Goal: Complete application form

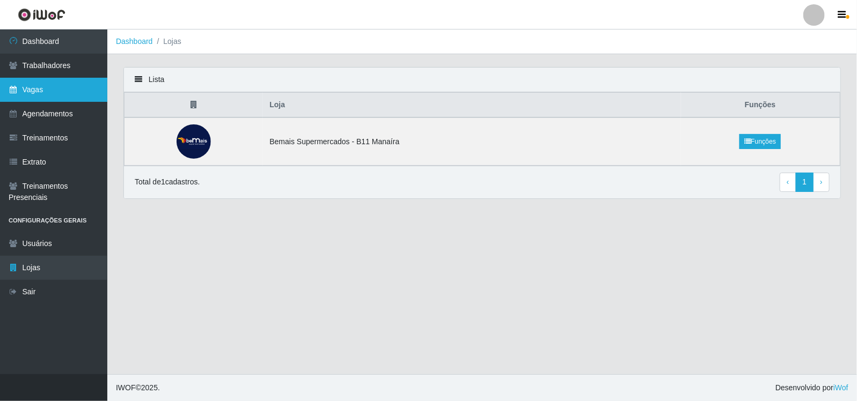
click at [43, 86] on link "Vagas" at bounding box center [53, 90] width 107 height 24
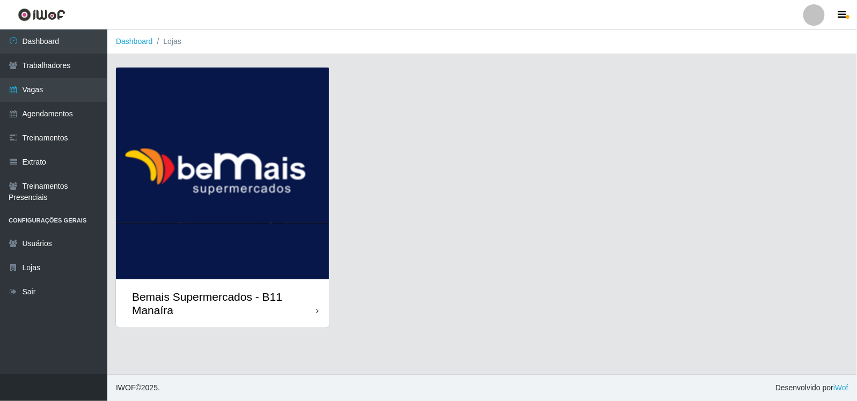
click at [237, 174] on img at bounding box center [222, 174] width 213 height 212
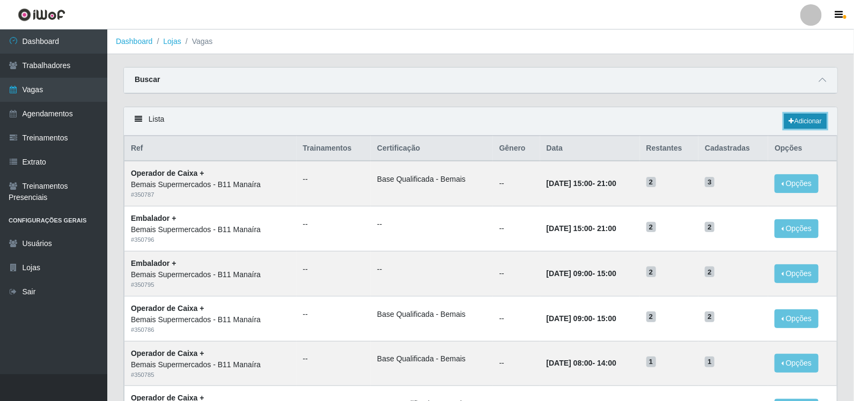
click at [807, 120] on link "Adicionar" at bounding box center [805, 121] width 42 height 15
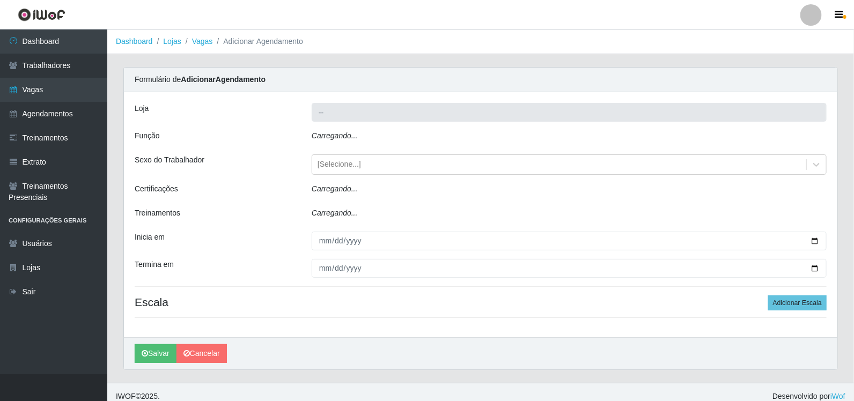
type input "Bemais Supermercados - B11 Manaíra"
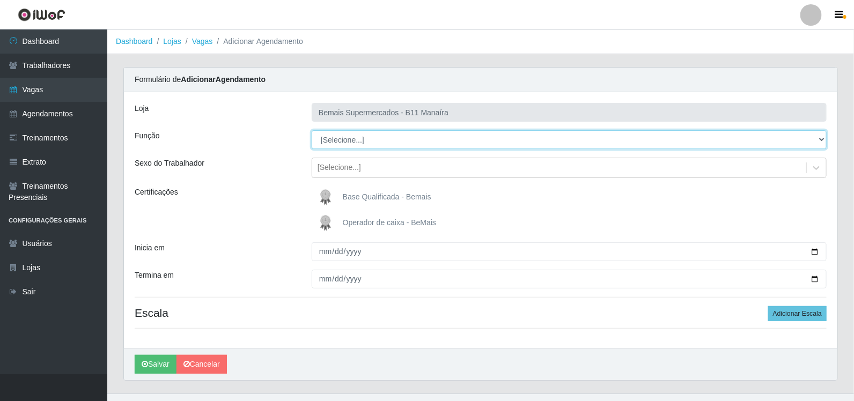
click at [819, 139] on select "[Selecione...] ASG ASG + ASG ++ Auxiliar de Estacionamento Auxiliar de Estacion…" at bounding box center [569, 139] width 515 height 19
select select "73"
click at [312, 130] on select "[Selecione...] ASG ASG + ASG ++ Auxiliar de Estacionamento Auxiliar de Estacion…" at bounding box center [569, 139] width 515 height 19
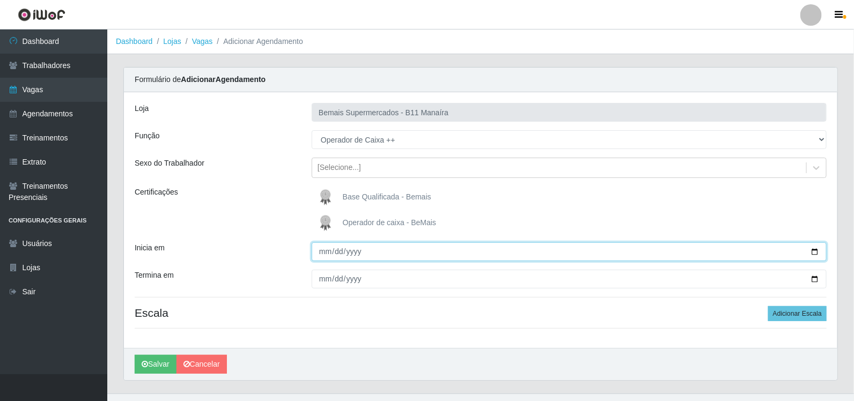
click at [324, 253] on input "Inicia em" at bounding box center [569, 251] width 515 height 19
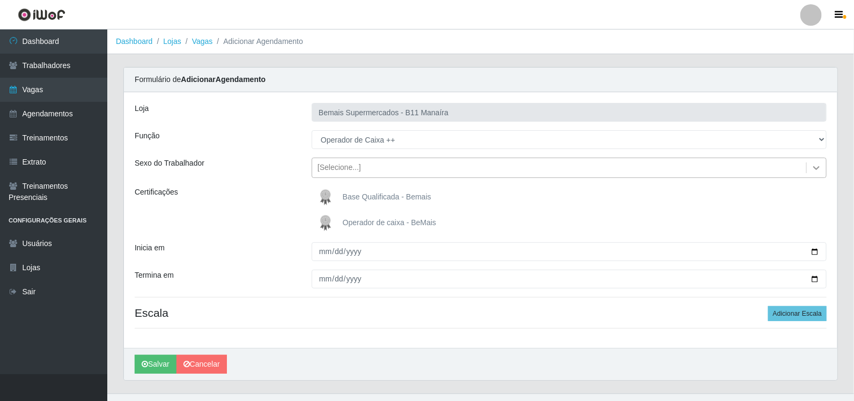
click at [818, 170] on icon at bounding box center [816, 168] width 11 height 11
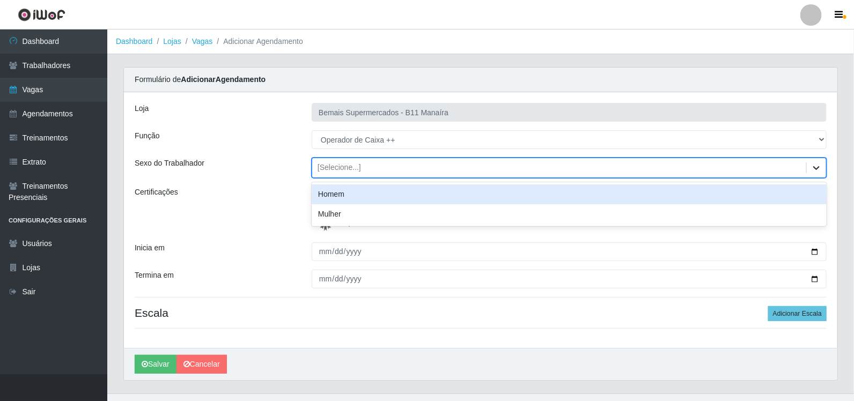
click at [818, 170] on icon at bounding box center [816, 168] width 11 height 11
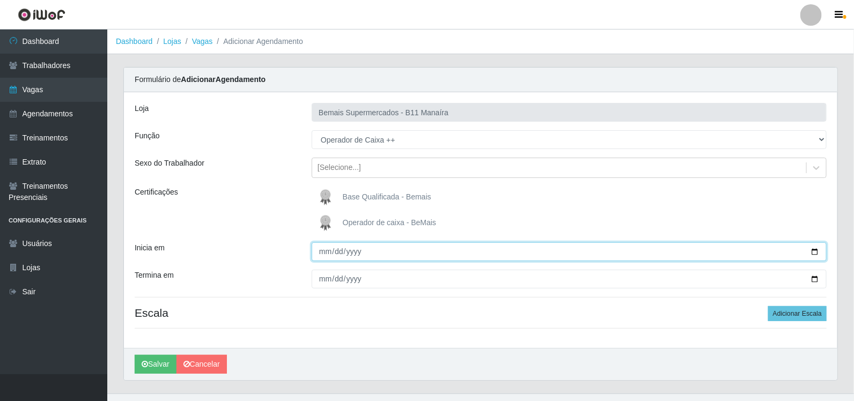
click at [321, 254] on input "Inicia em" at bounding box center [569, 251] width 515 height 19
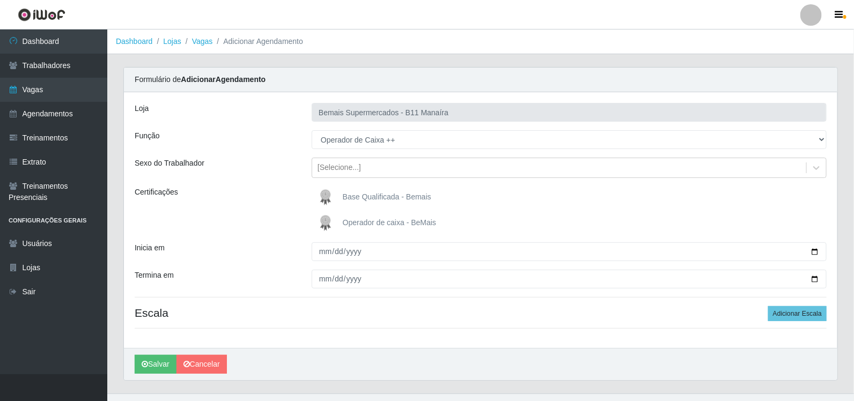
click at [405, 193] on span "Base Qualificada - Bemais" at bounding box center [387, 197] width 88 height 9
click at [0, 0] on input "Base Qualificada - Bemais" at bounding box center [0, 0] width 0 height 0
click at [422, 222] on span "Operador de caixa - BeMais" at bounding box center [389, 222] width 93 height 9
click at [0, 0] on input "Operador de caixa - BeMais" at bounding box center [0, 0] width 0 height 0
click at [328, 197] on img at bounding box center [328, 197] width 26 height 21
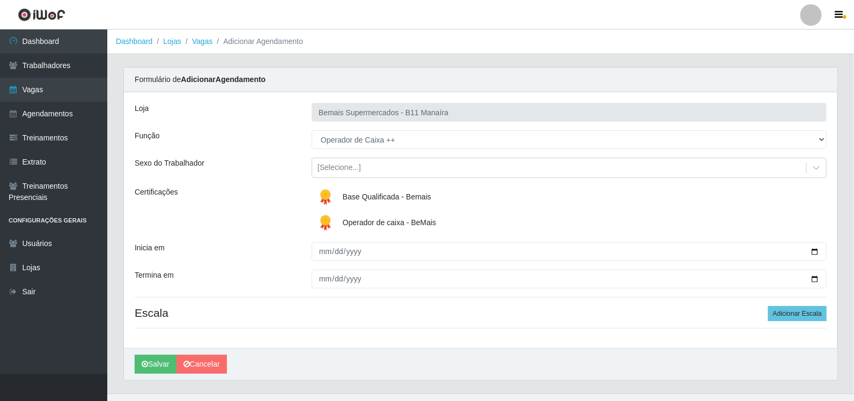
click at [0, 0] on input "Base Qualificada - Bemais" at bounding box center [0, 0] width 0 height 0
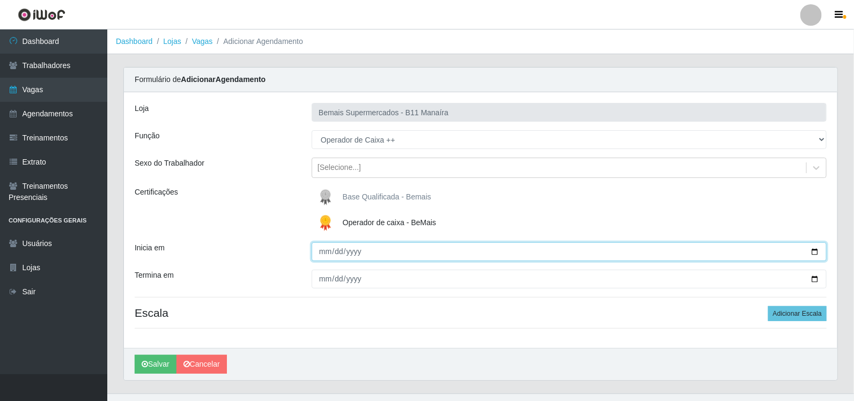
click at [814, 255] on input "Inicia em" at bounding box center [569, 251] width 515 height 19
type input "[DATE]"
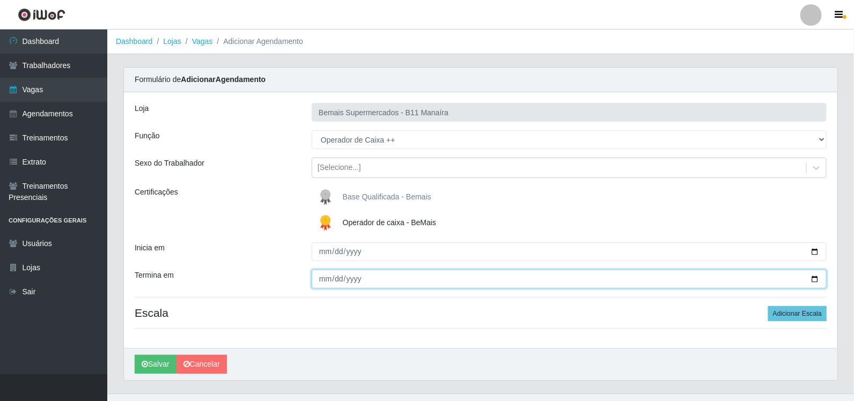
click at [816, 282] on input "Termina em" at bounding box center [569, 279] width 515 height 19
type input "[DATE]"
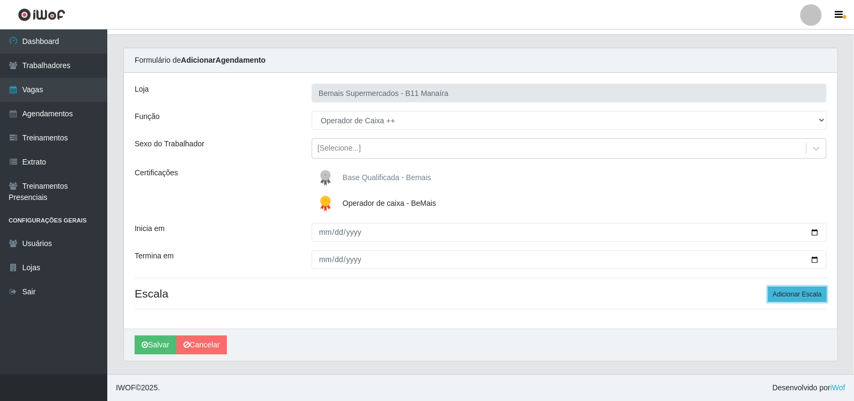
click at [788, 292] on button "Adicionar Escala" at bounding box center [797, 294] width 58 height 15
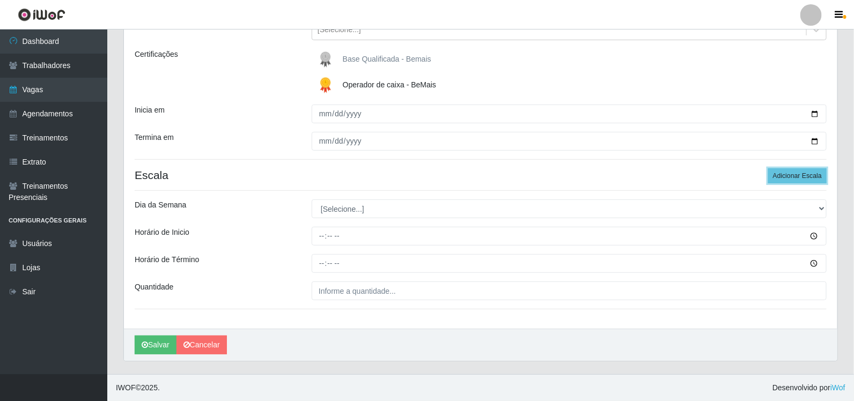
scroll to position [138, 0]
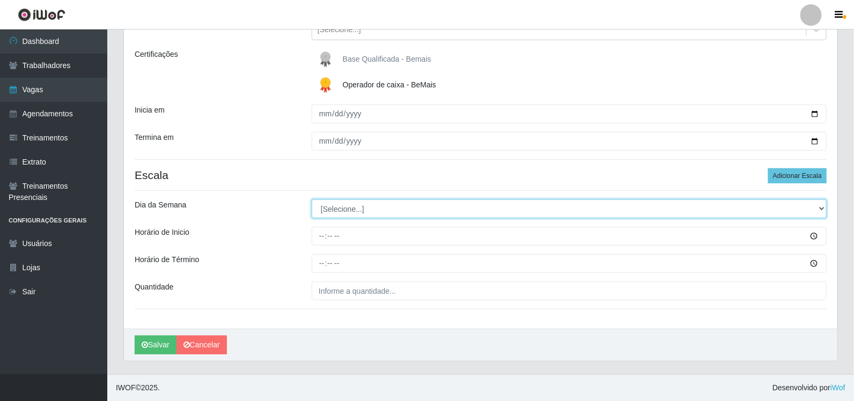
click at [783, 207] on select "[Selecione...] Segunda Terça Quarta Quinta Sexta Sábado Domingo" at bounding box center [569, 209] width 515 height 19
select select "0"
click at [312, 200] on select "[Selecione...] Segunda Terça Quarta Quinta Sexta Sábado Domingo" at bounding box center [569, 209] width 515 height 19
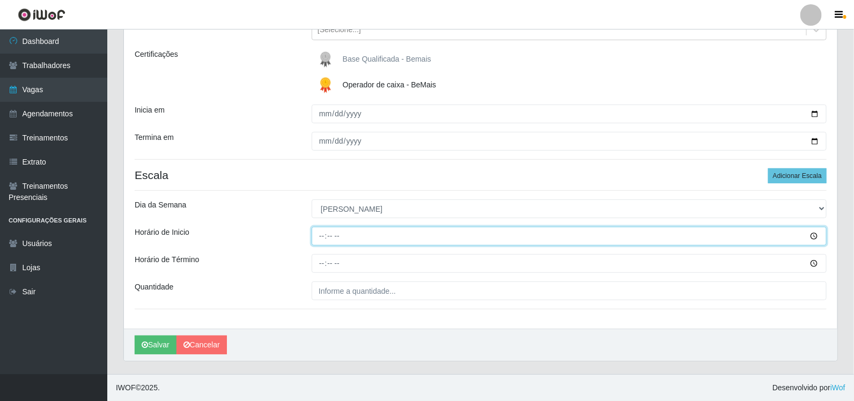
click at [811, 236] on input "Horário de Inicio" at bounding box center [569, 236] width 515 height 19
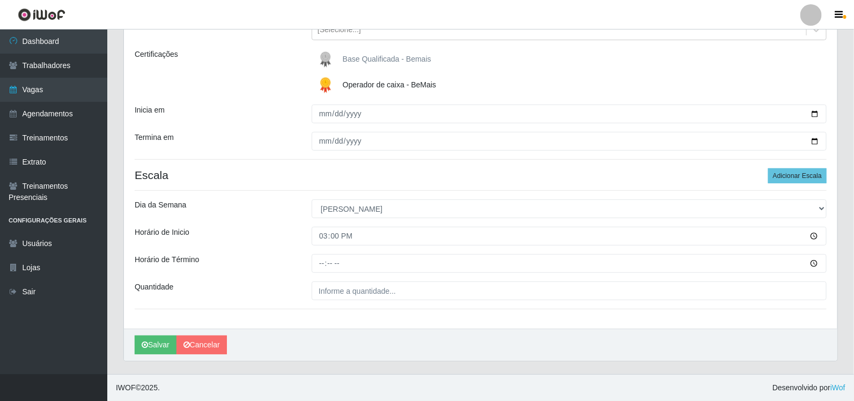
type input "15:00"
click at [240, 275] on div "Loja Bemais Supermercados - B11 Manaíra Função [Selecione...] ASG ASG + ASG ++ …" at bounding box center [480, 141] width 713 height 374
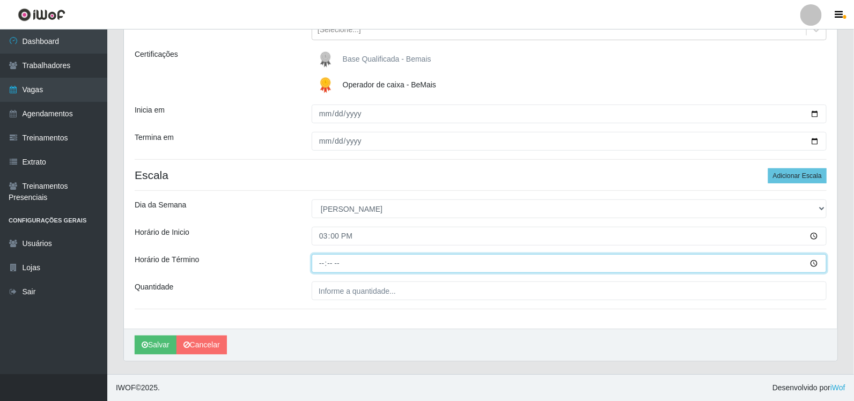
click at [814, 263] on input "Horário de Término" at bounding box center [569, 263] width 515 height 19
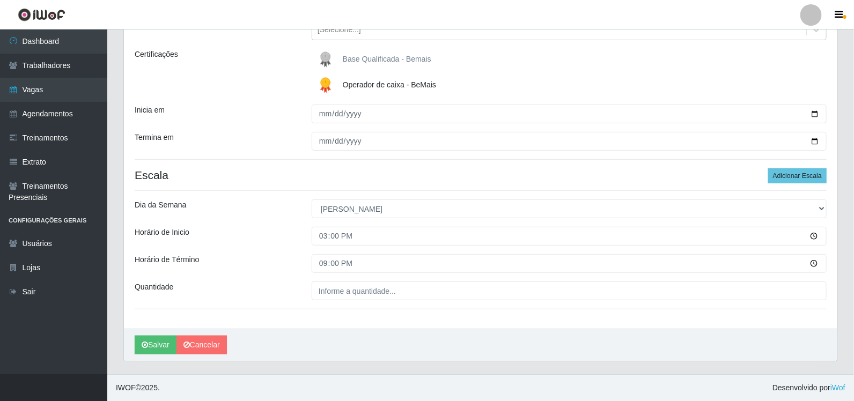
type input "21:00"
click at [298, 288] on div "Quantidade" at bounding box center [215, 291] width 177 height 19
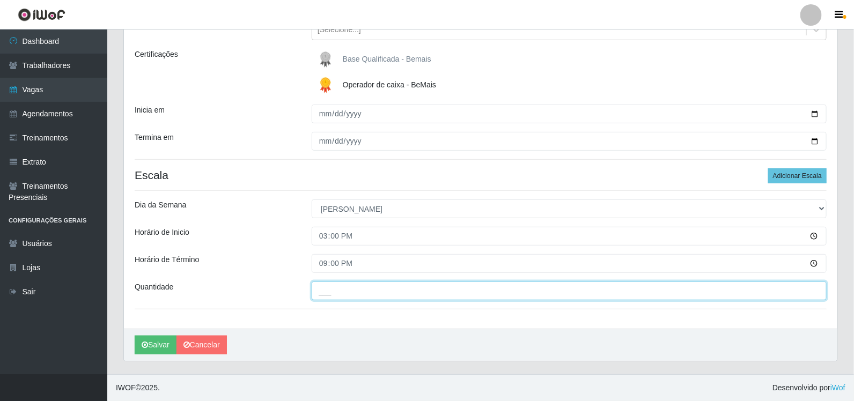
click at [607, 297] on input "___" at bounding box center [569, 291] width 515 height 19
type input "2__"
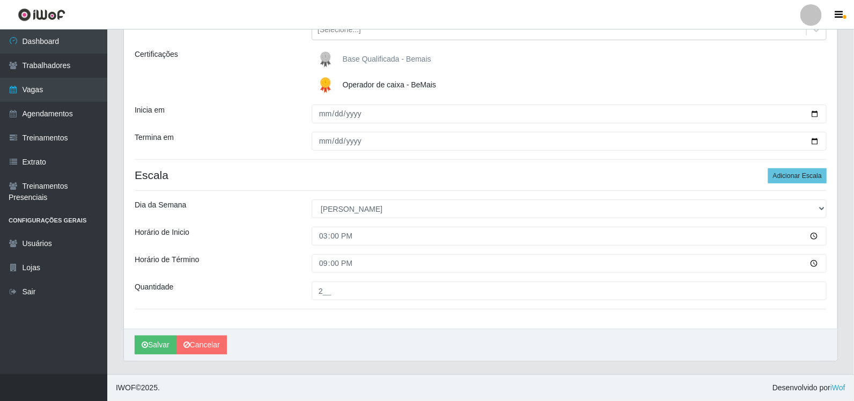
click at [220, 290] on div "Quantidade" at bounding box center [215, 291] width 177 height 19
click at [153, 342] on button "Salvar" at bounding box center [156, 345] width 42 height 19
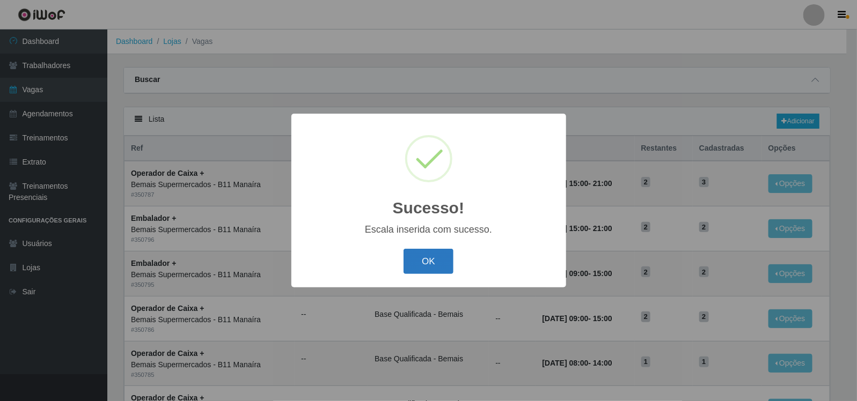
click at [431, 259] on button "OK" at bounding box center [428, 261] width 50 height 25
